Goal: Task Accomplishment & Management: Use online tool/utility

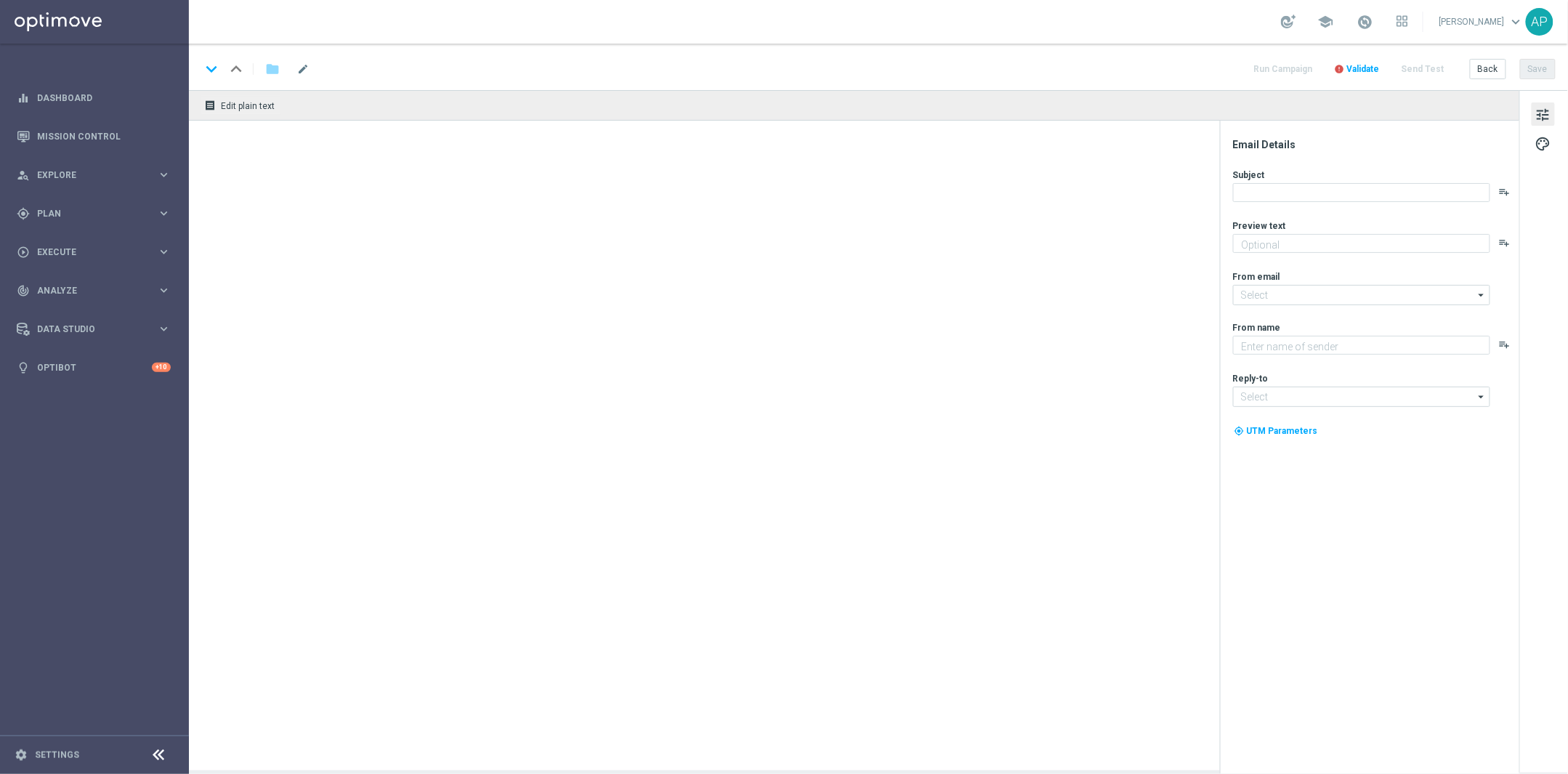
type textarea "We’ve been thinking about you ..."
type textarea "KenoGO"
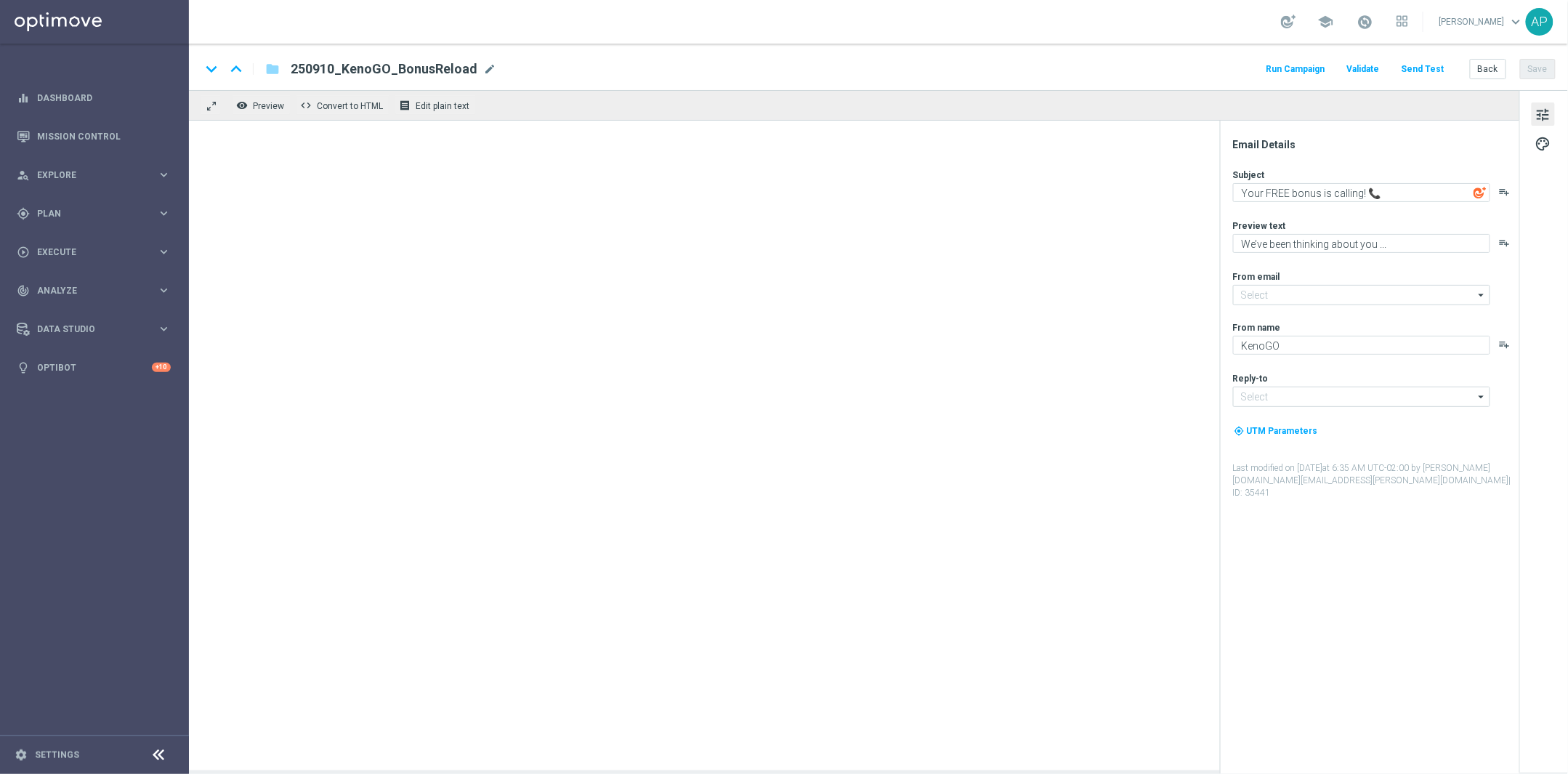
type input "mail@crm.kenogo.com.au"
type input "support@kenogo.com.au"
